Goal: Information Seeking & Learning: Understand process/instructions

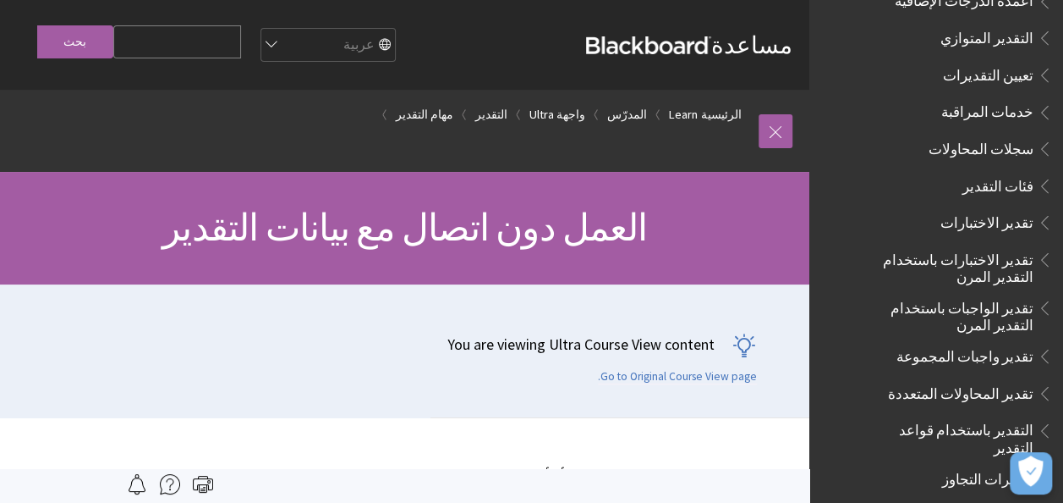
scroll to position [2288, 0]
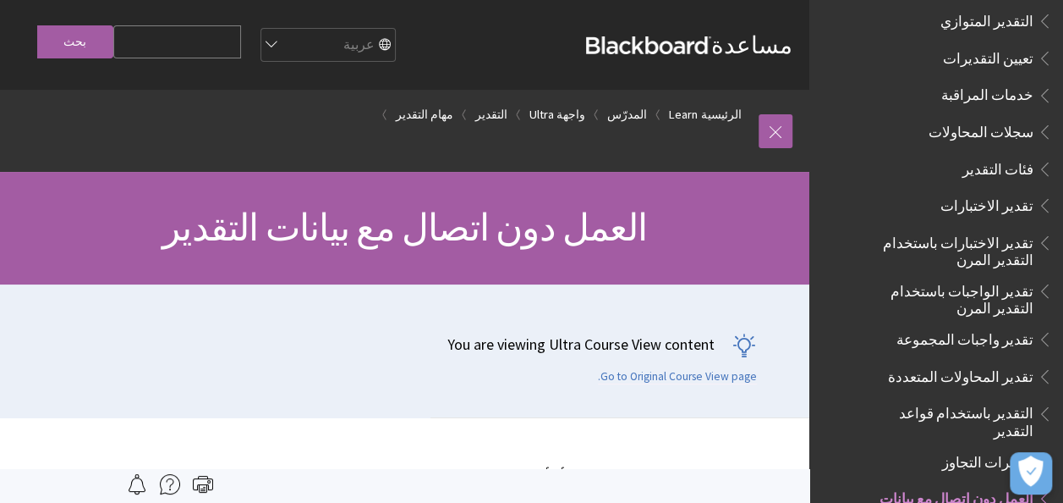
click at [1006, 191] on span "تقدير الاختبارات" at bounding box center [987, 202] width 93 height 23
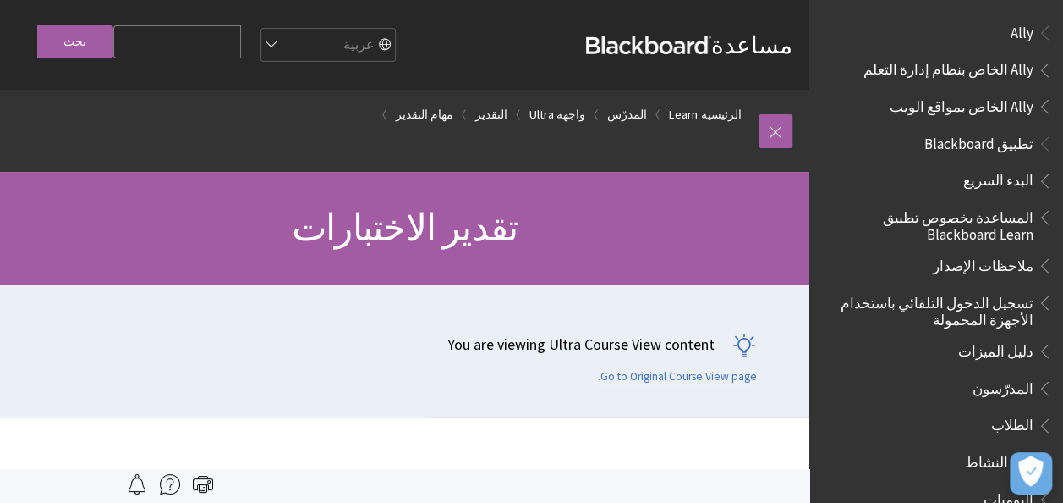
scroll to position [2414, 0]
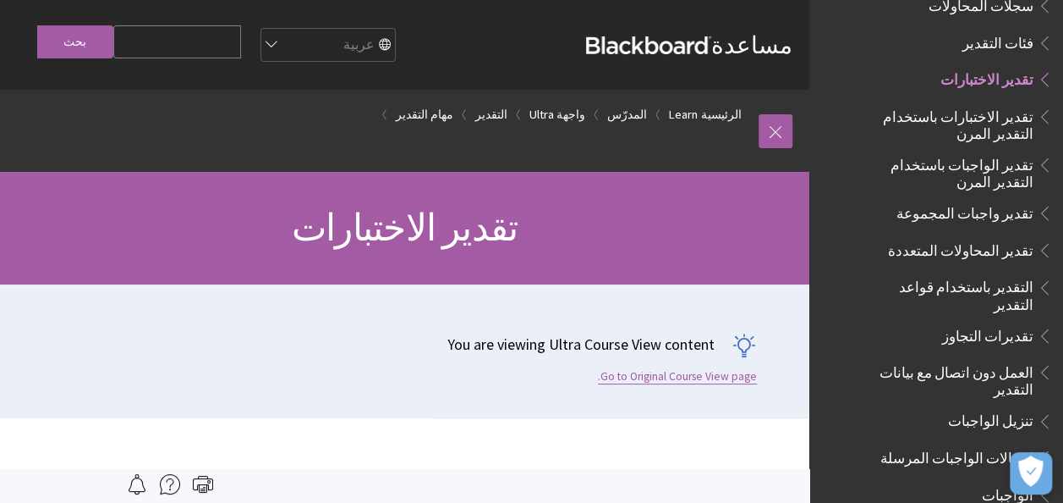
click at [682, 382] on link "Go to Original Course View page." at bounding box center [677, 376] width 159 height 15
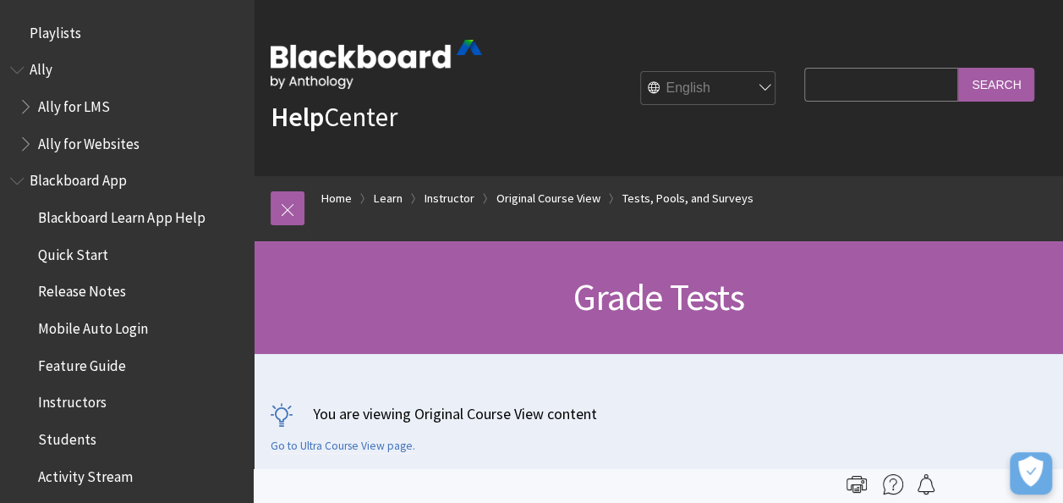
scroll to position [2601, 0]
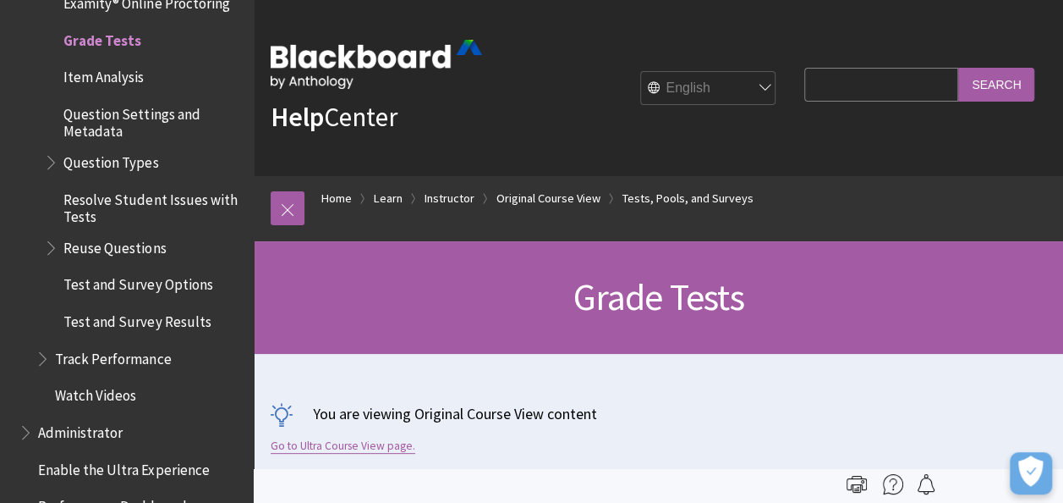
click at [365, 449] on link "Go to Ultra Course View page." at bounding box center [343, 445] width 145 height 15
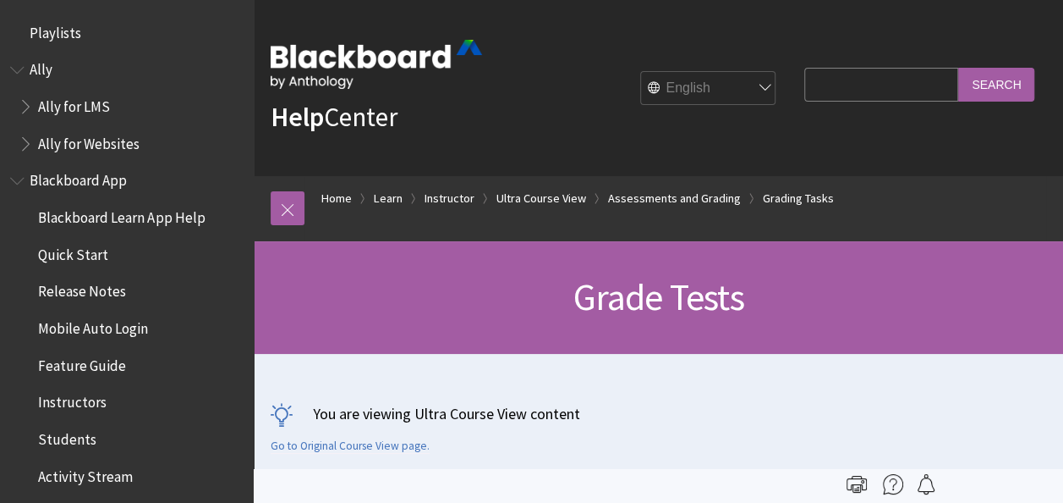
scroll to position [2760, 0]
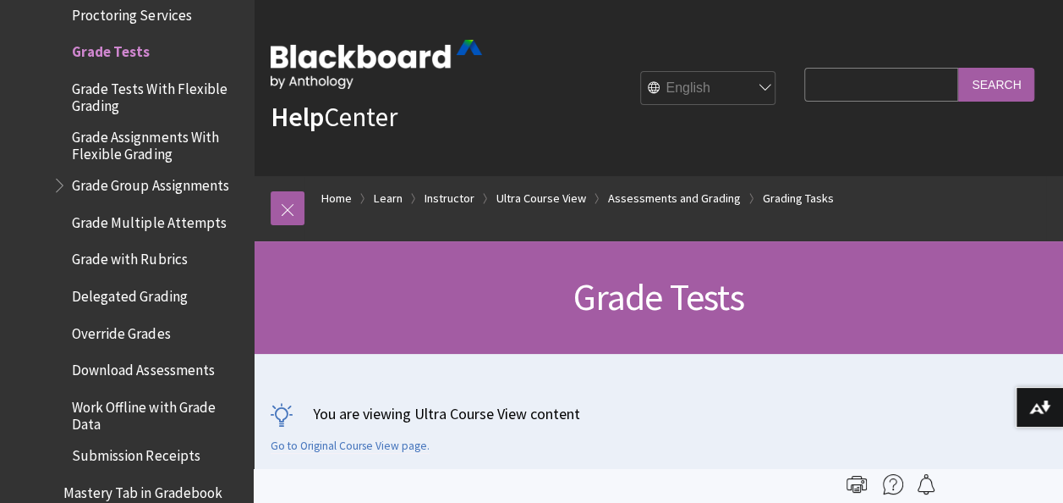
click at [699, 89] on select "English عربية Català Cymraeg Deutsch Español Suomi Français עברית Italiano 日本語 …" at bounding box center [708, 89] width 135 height 34
select select "/ar-sa/Learn/Instructor/Ultra/Tests_Pools_Surveys/Grade_Tests"
click at [641, 72] on select "English عربية Català Cymraeg Deutsch Español Suomi Français עברית Italiano 日本語 …" at bounding box center [708, 89] width 135 height 34
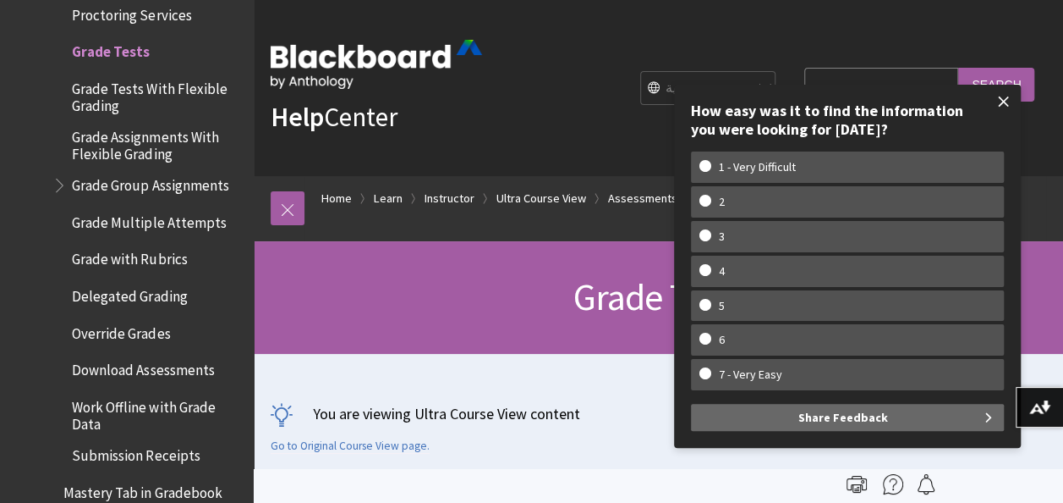
click at [1005, 102] on span at bounding box center [1004, 102] width 36 height 36
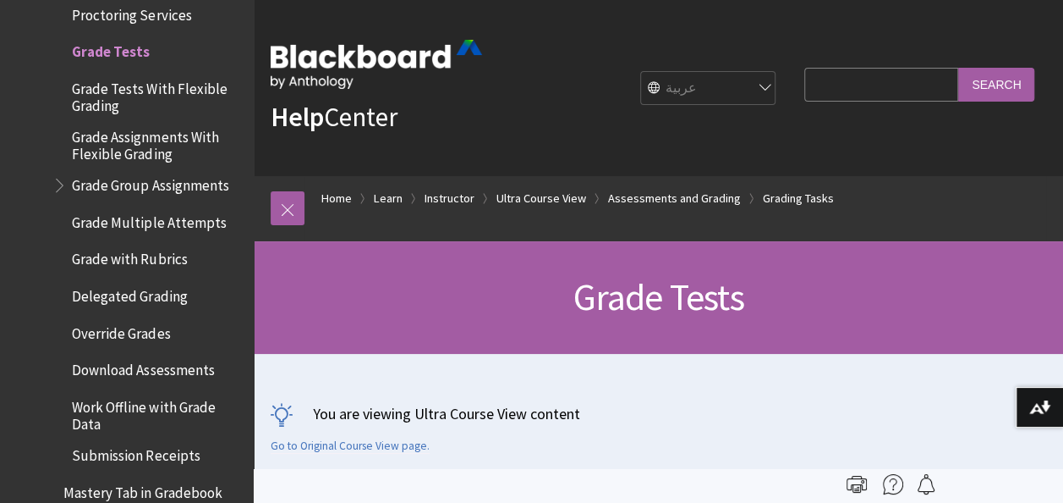
click at [849, 25] on div "Help Center English عربية Català Cymraeg Deutsch Español Suomi Français עברית I…" at bounding box center [659, 88] width 810 height 176
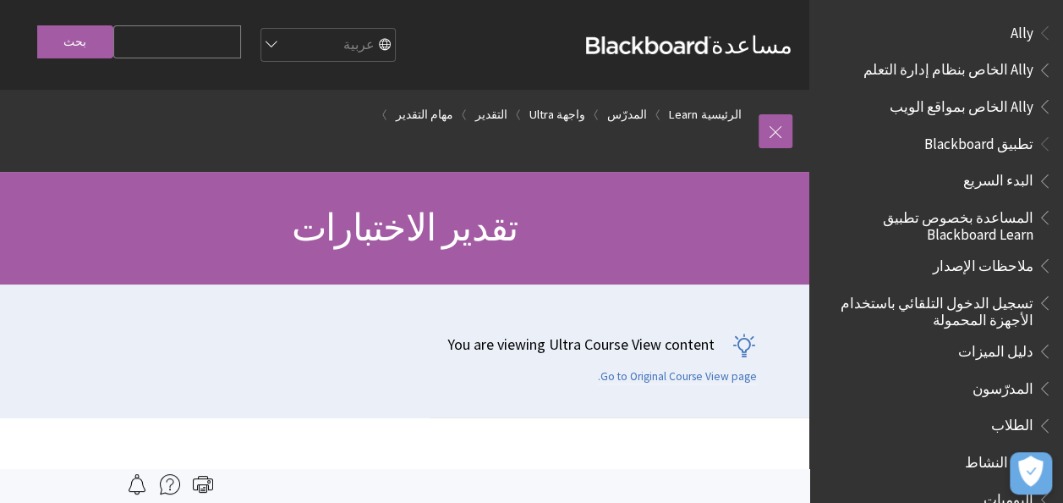
scroll to position [2414, 0]
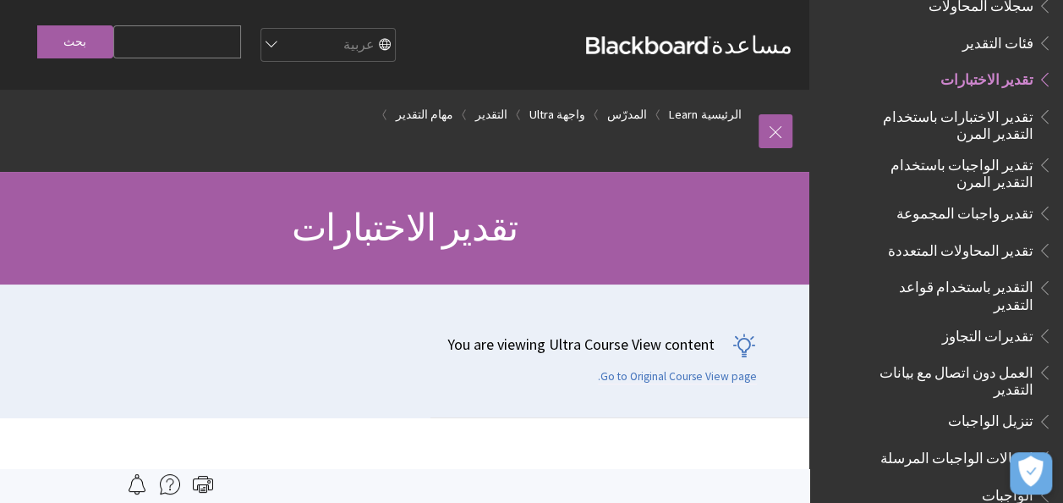
click at [979, 407] on span "تنزيل الواجبات" at bounding box center [990, 418] width 85 height 23
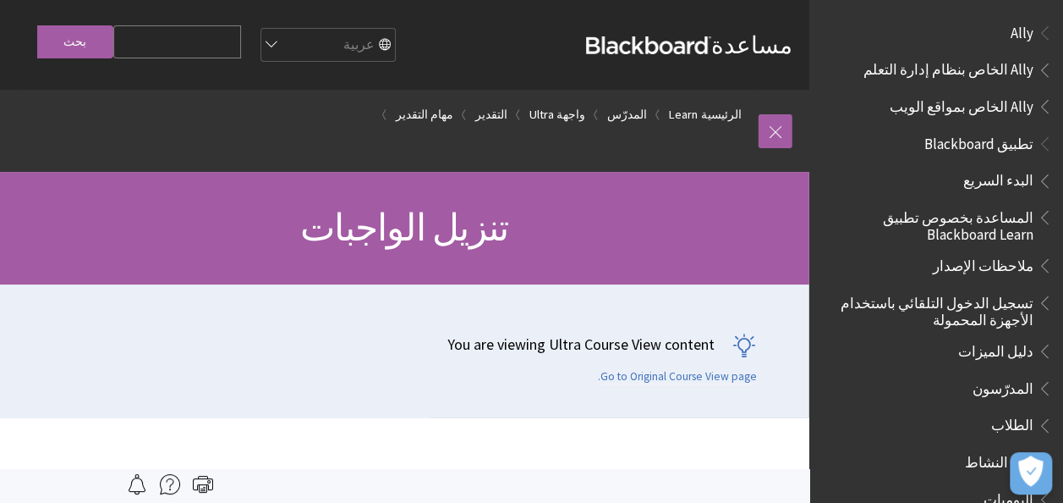
scroll to position [2732, 0]
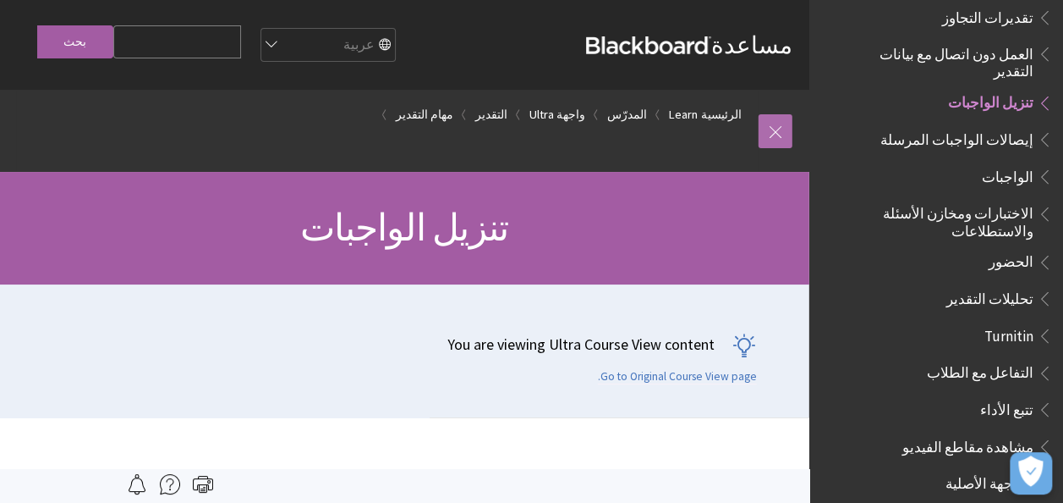
click at [775, 129] on link at bounding box center [776, 131] width 34 height 34
